Goal: Find contact information: Find contact information

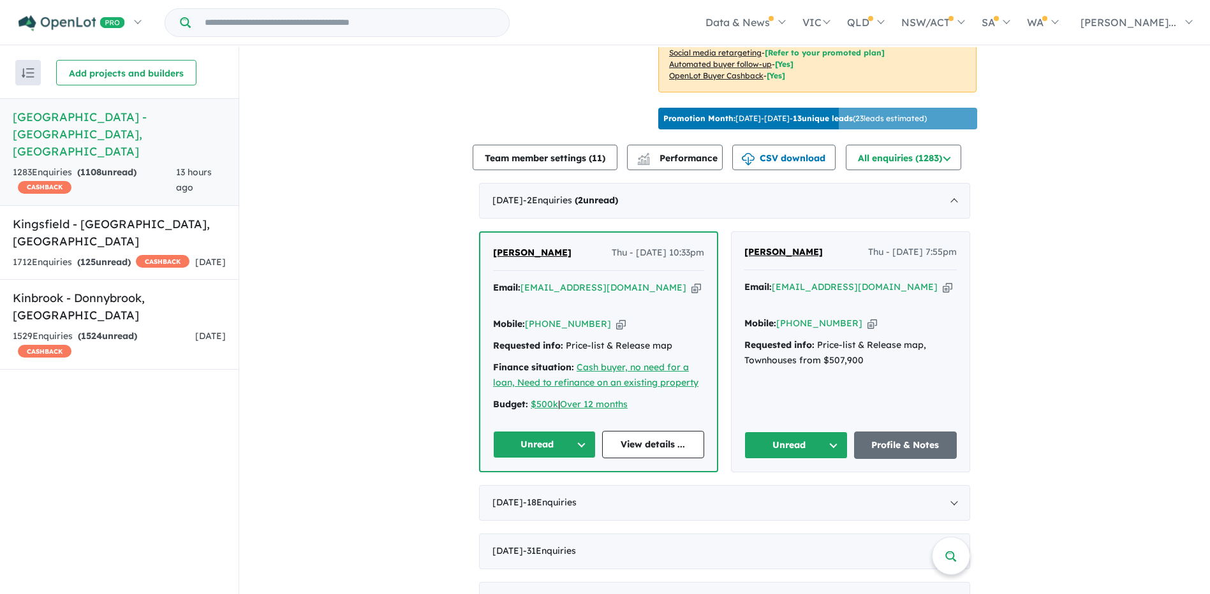
scroll to position [510, 0]
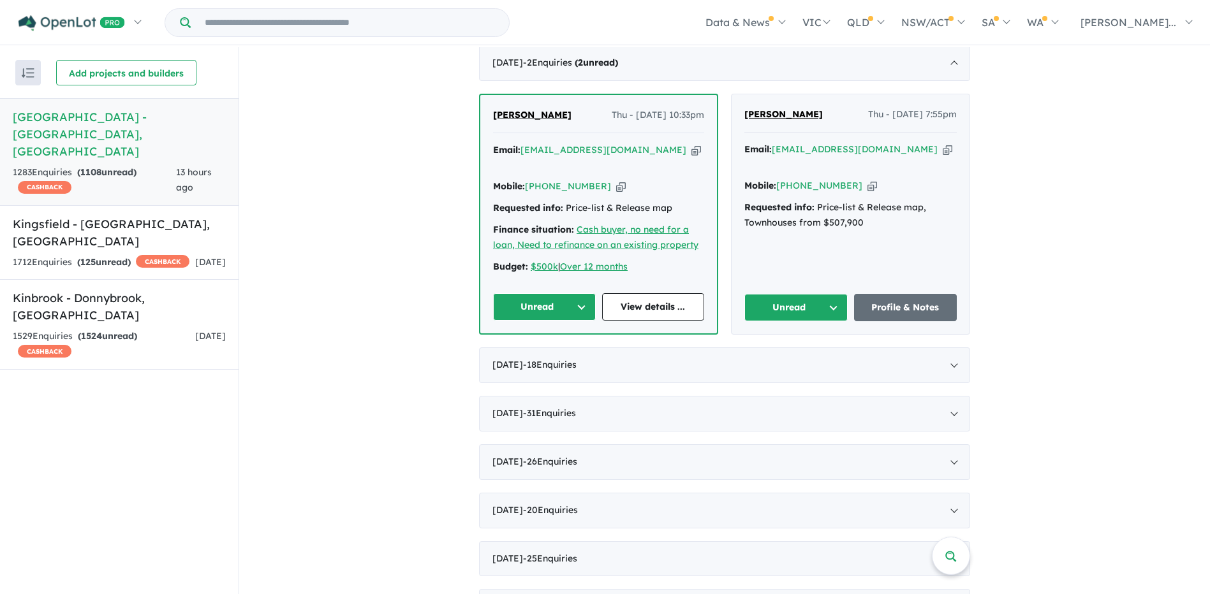
click at [815, 294] on button "Unread" at bounding box center [795, 307] width 103 height 27
click at [806, 353] on button "Assigned" at bounding box center [800, 367] width 111 height 29
drag, startPoint x: 872, startPoint y: 129, endPoint x: 773, endPoint y: 127, distance: 99.5
click at [773, 142] on div "Email: [EMAIL_ADDRESS][DOMAIN_NAME] Copied!" at bounding box center [850, 157] width 212 height 31
copy a%20Deanside%20Village%20-%20Deanside"] "[EMAIL_ADDRESS][DOMAIN_NAME]"
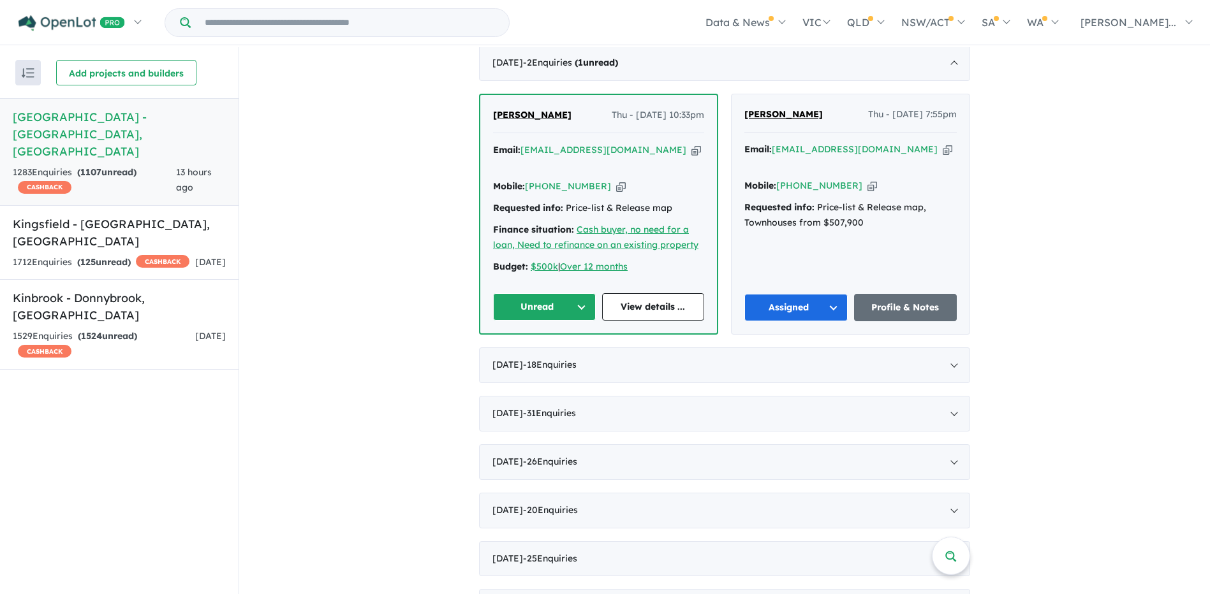
drag, startPoint x: 369, startPoint y: 217, endPoint x: 739, endPoint y: 161, distance: 374.7
drag, startPoint x: 847, startPoint y: 154, endPoint x: 795, endPoint y: 152, distance: 51.7
click at [795, 179] on div "Mobile: [PHONE_NUMBER] Copied!" at bounding box center [850, 186] width 212 height 15
copy link "404 370 617"
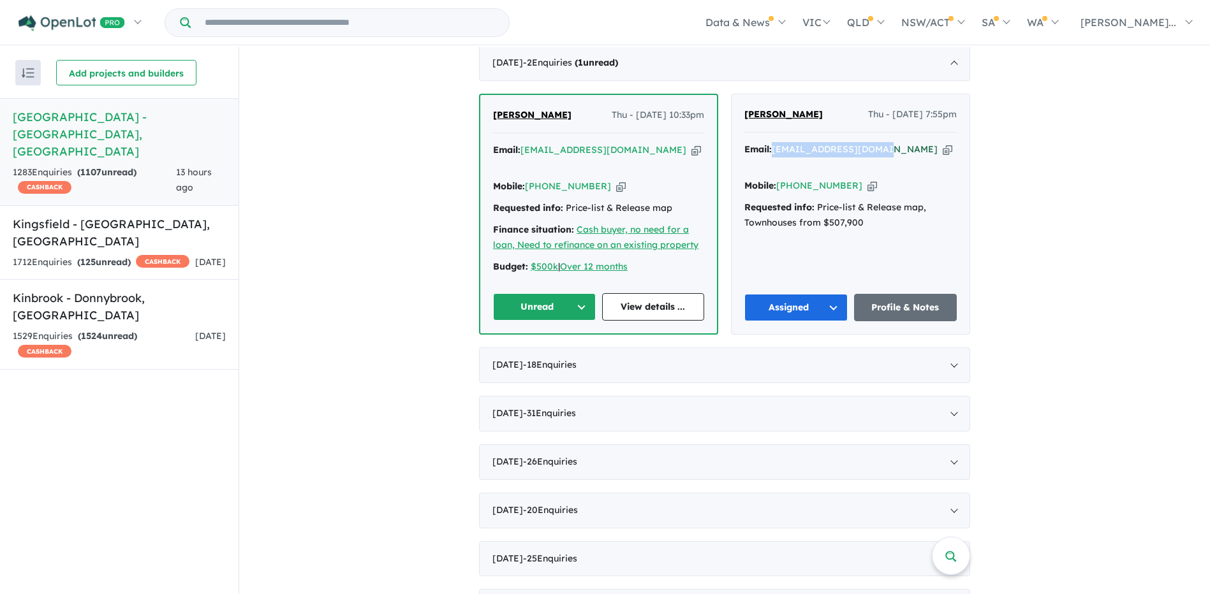
drag, startPoint x: 871, startPoint y: 131, endPoint x: 772, endPoint y: 135, distance: 98.9
click at [772, 142] on div "Email: [EMAIL_ADDRESS][DOMAIN_NAME] Copied!" at bounding box center [850, 157] width 212 height 31
copy a%20Deanside%20Village%20-%20Deanside"] "[EMAIL_ADDRESS][DOMAIN_NAME]"
click at [562, 293] on button "Unread" at bounding box center [544, 306] width 103 height 27
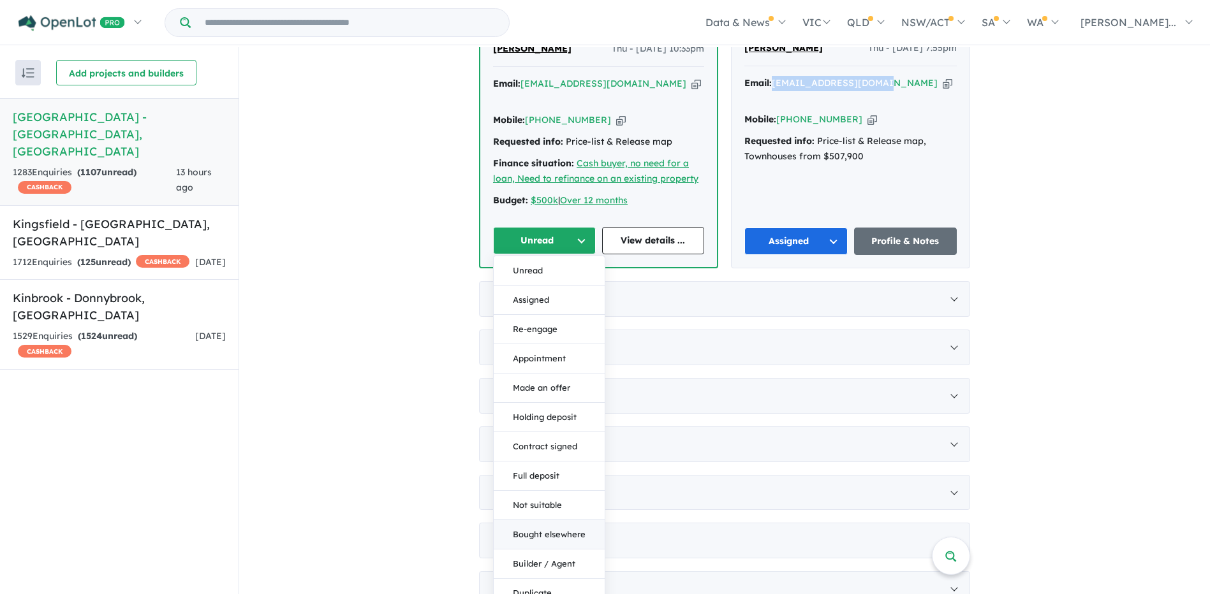
scroll to position [765, 0]
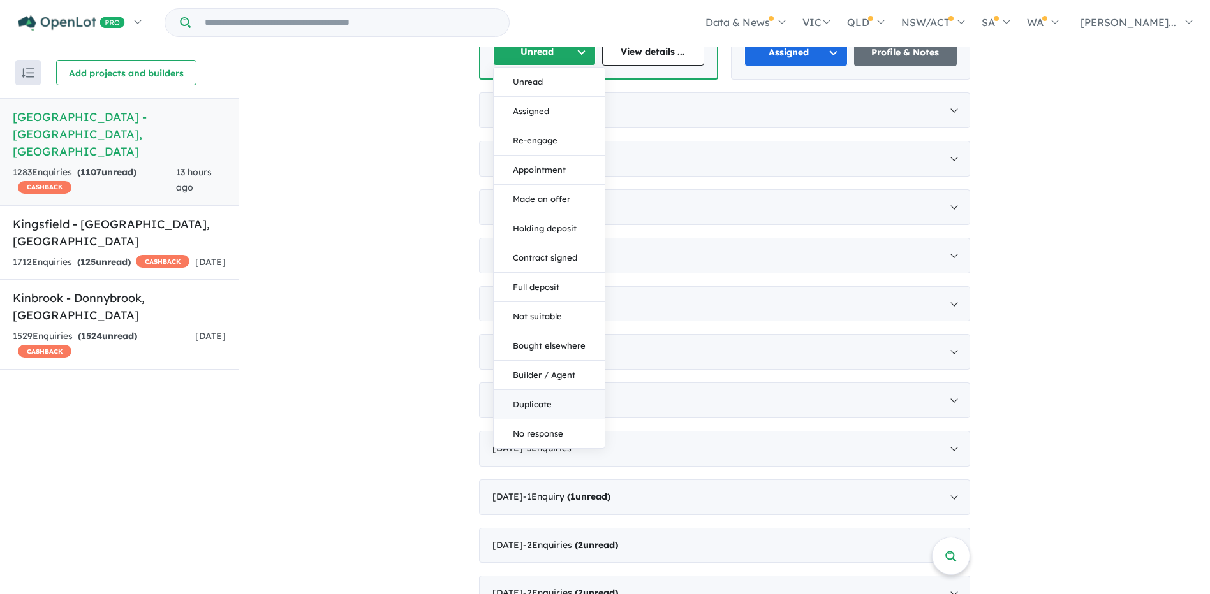
click at [545, 390] on button "Duplicate" at bounding box center [549, 404] width 111 height 29
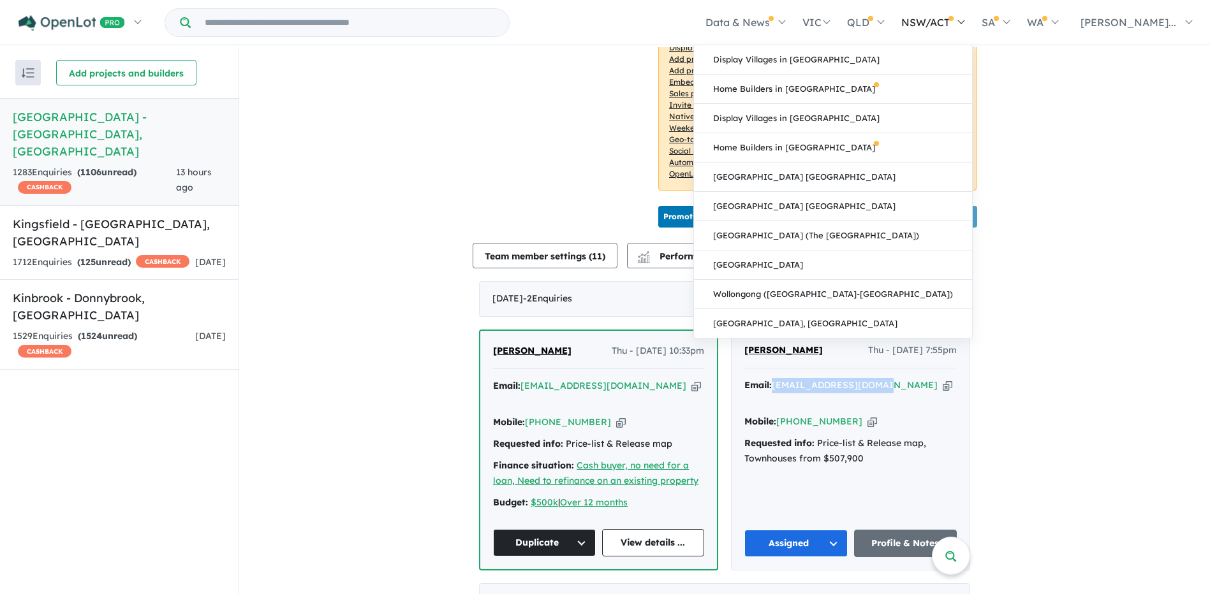
scroll to position [255, 0]
